Goal: Information Seeking & Learning: Find specific fact

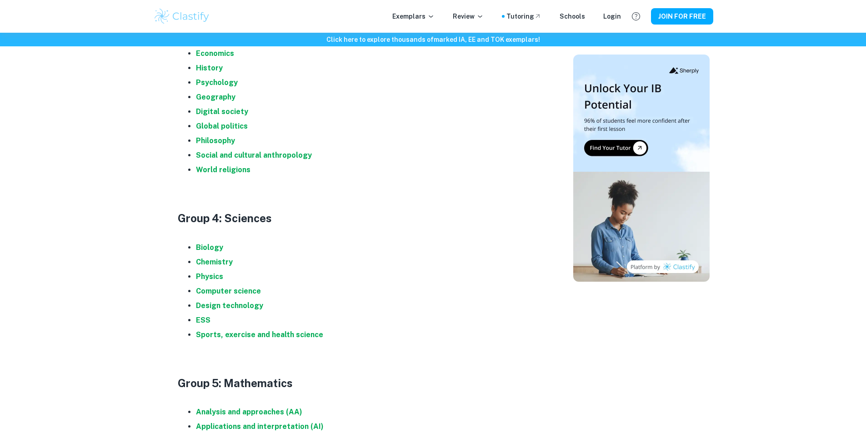
scroll to position [773, 0]
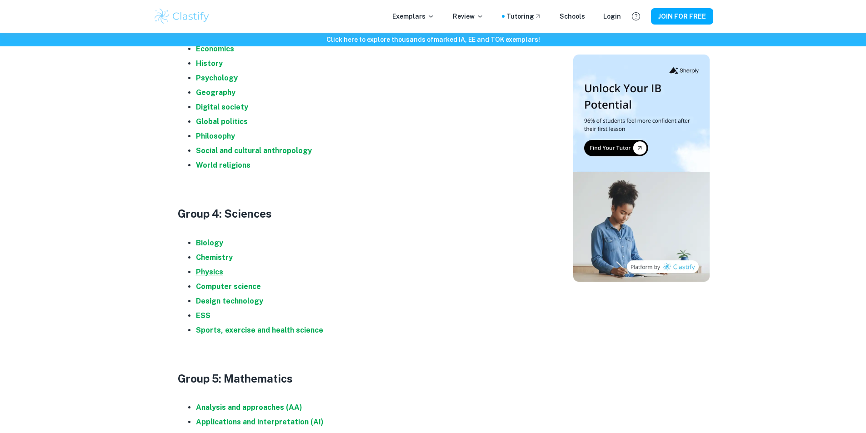
click at [208, 269] on strong "Physics" at bounding box center [209, 272] width 27 height 9
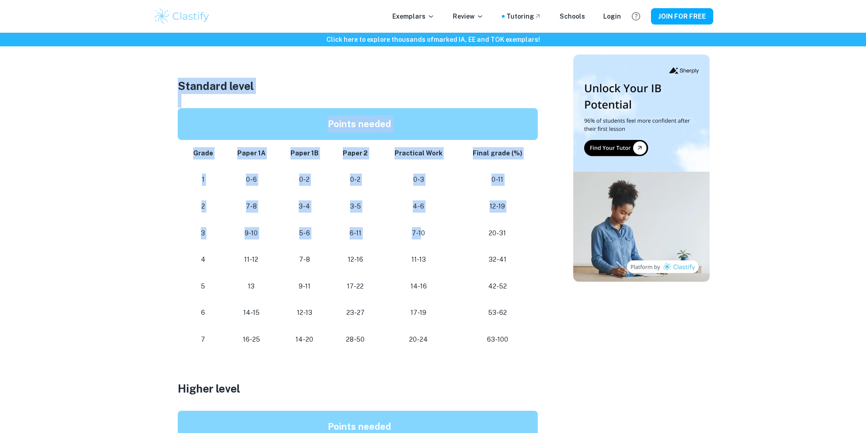
drag, startPoint x: 156, startPoint y: 85, endPoint x: 461, endPoint y: 258, distance: 350.5
click at [450, 252] on div "IB Physics Grade Boundaries By Roxanne • September 5, 2025 Get feedback on your…" at bounding box center [359, 231] width 405 height 1211
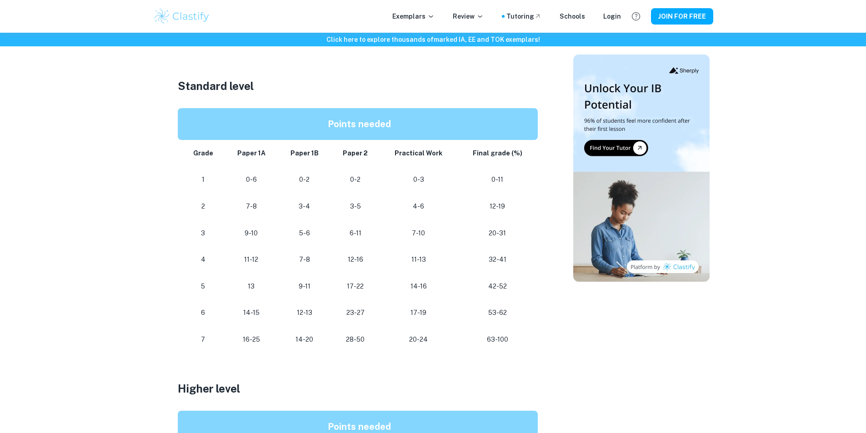
click at [461, 258] on td "32-41" at bounding box center [499, 259] width 84 height 27
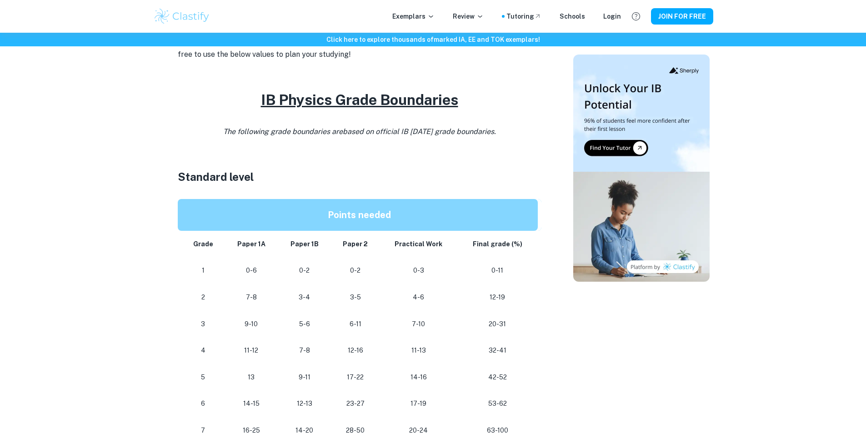
scroll to position [409, 0]
